Goal: Task Accomplishment & Management: Manage account settings

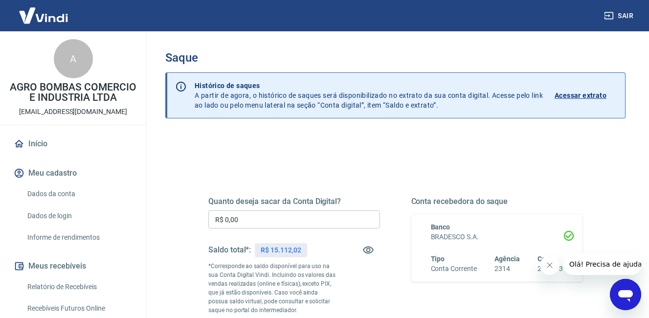
click at [306, 215] on input "R$ 0,00" at bounding box center [294, 219] width 172 height 18
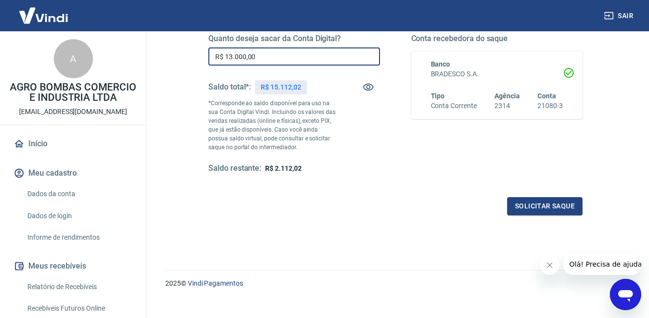
scroll to position [175, 0]
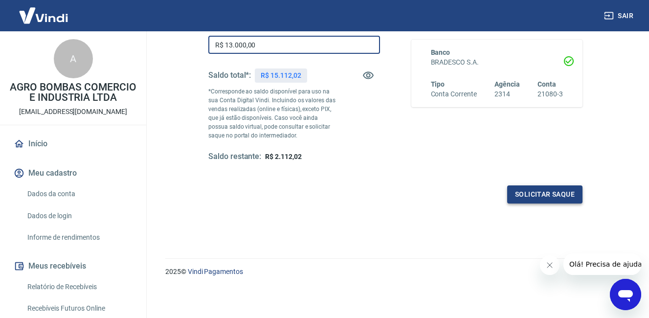
type input "R$ 13.000,00"
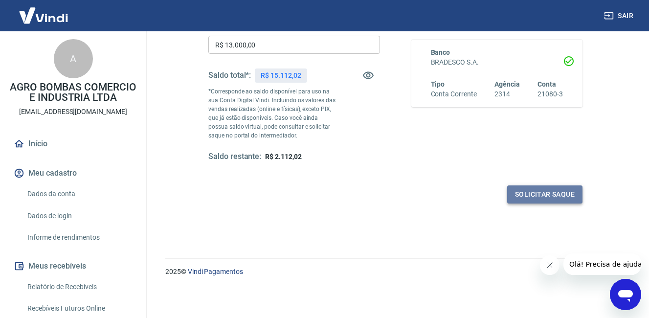
click at [569, 193] on button "Solicitar saque" at bounding box center [544, 194] width 75 height 18
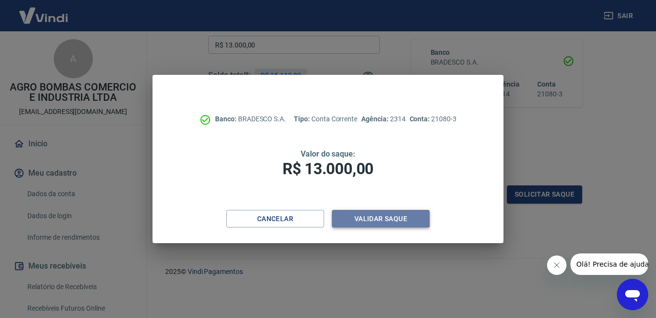
click at [404, 218] on button "Validar saque" at bounding box center [381, 219] width 98 height 18
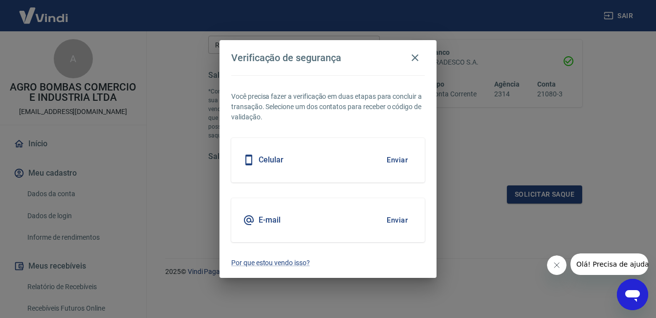
click at [398, 159] on button "Enviar" at bounding box center [398, 160] width 32 height 21
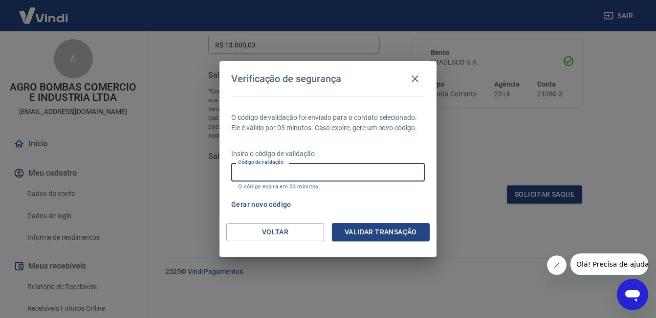
click at [392, 166] on input "Código de validação" at bounding box center [328, 172] width 194 height 18
type input "314848"
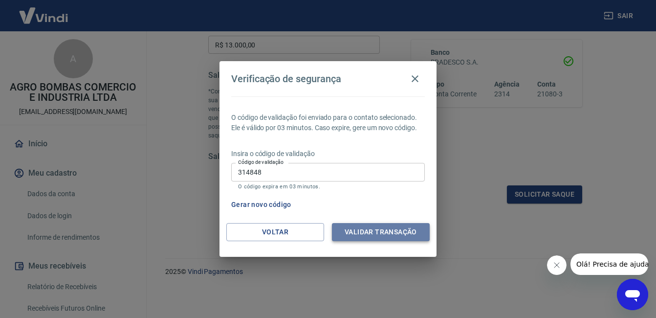
click at [374, 237] on button "Validar transação" at bounding box center [381, 232] width 98 height 18
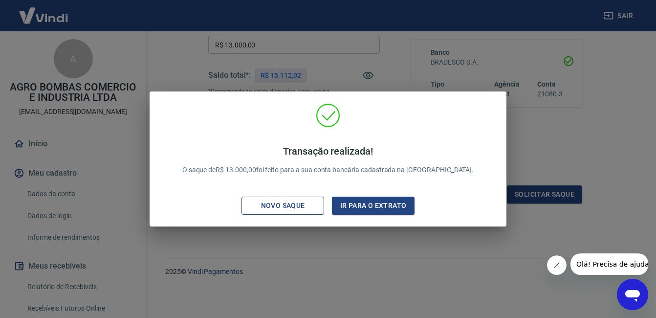
click at [285, 206] on div "Novo saque" at bounding box center [283, 206] width 68 height 12
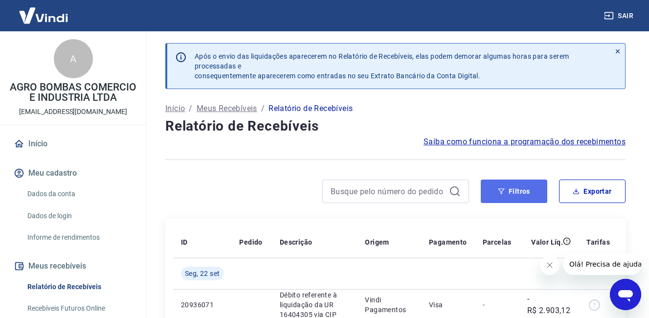
click at [508, 194] on button "Filtros" at bounding box center [514, 191] width 67 height 23
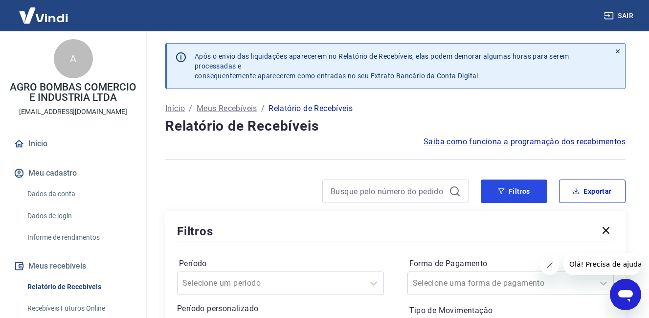
scroll to position [163, 0]
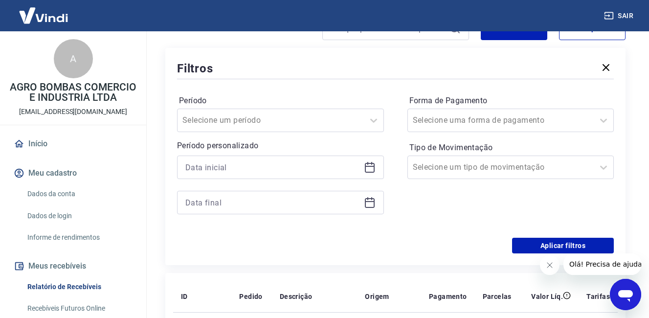
click at [368, 166] on icon at bounding box center [370, 166] width 10 height 1
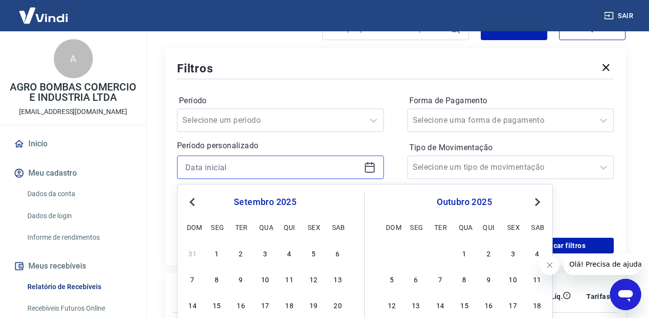
scroll to position [326, 0]
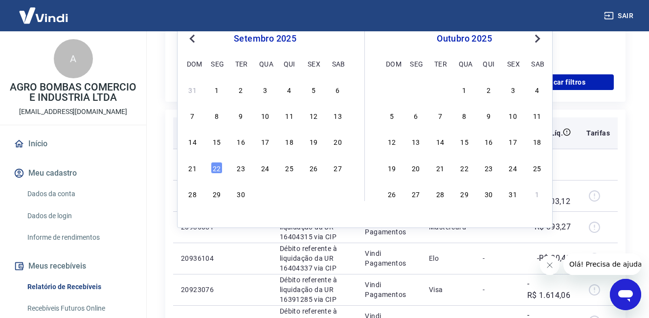
click at [218, 89] on div "1" at bounding box center [217, 90] width 12 height 12
type input "[DATE]"
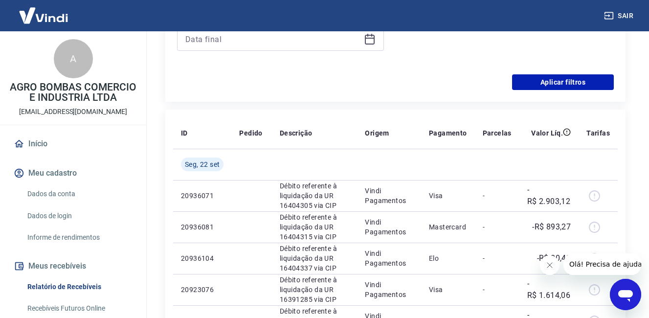
scroll to position [163, 0]
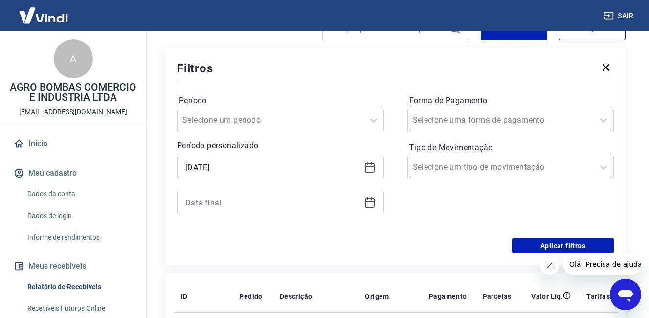
click at [370, 203] on icon at bounding box center [370, 203] width 12 height 12
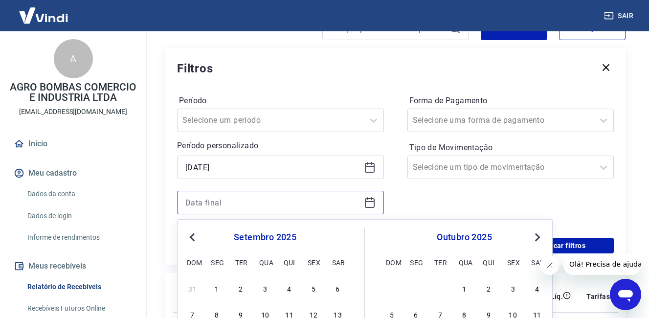
scroll to position [326, 0]
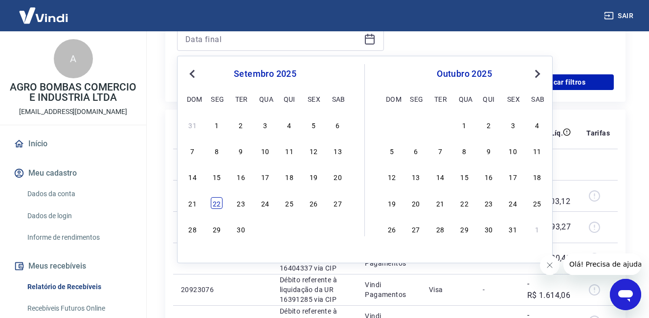
click at [219, 200] on div "22" at bounding box center [217, 203] width 12 height 12
type input "[DATE]"
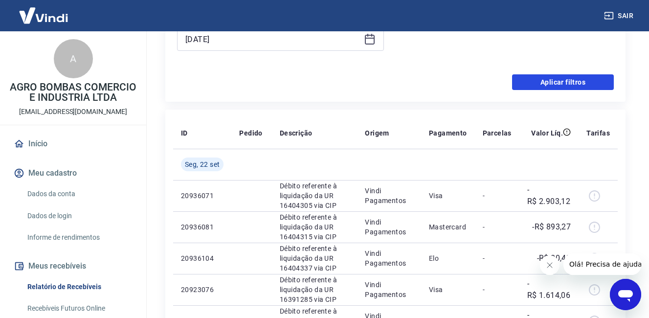
click at [538, 81] on button "Aplicar filtros" at bounding box center [563, 82] width 102 height 16
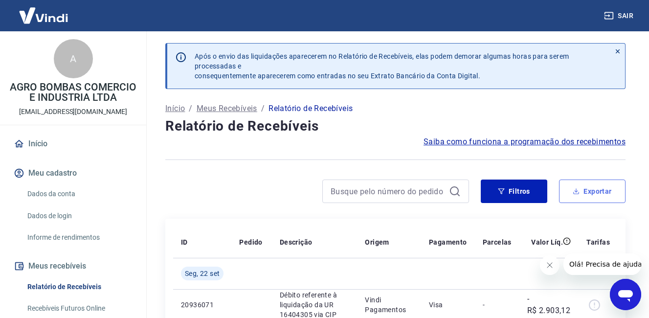
click at [585, 189] on button "Exportar" at bounding box center [592, 191] width 67 height 23
type input "[DATE]"
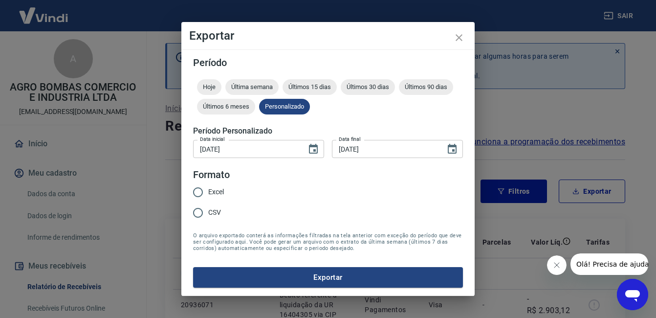
click at [215, 192] on span "Excel" at bounding box center [216, 192] width 16 height 10
click at [208, 192] on input "Excel" at bounding box center [198, 192] width 21 height 21
radio input "true"
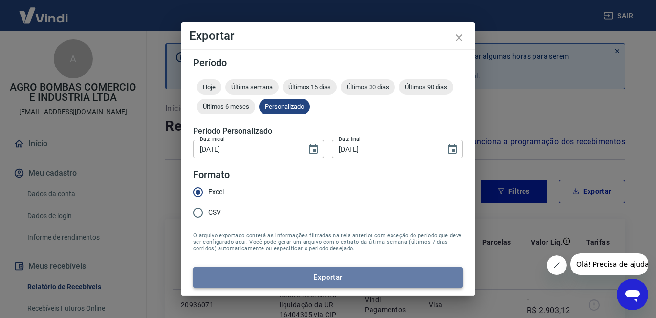
click at [279, 271] on button "Exportar" at bounding box center [328, 277] width 270 height 21
